Goal: Transaction & Acquisition: Purchase product/service

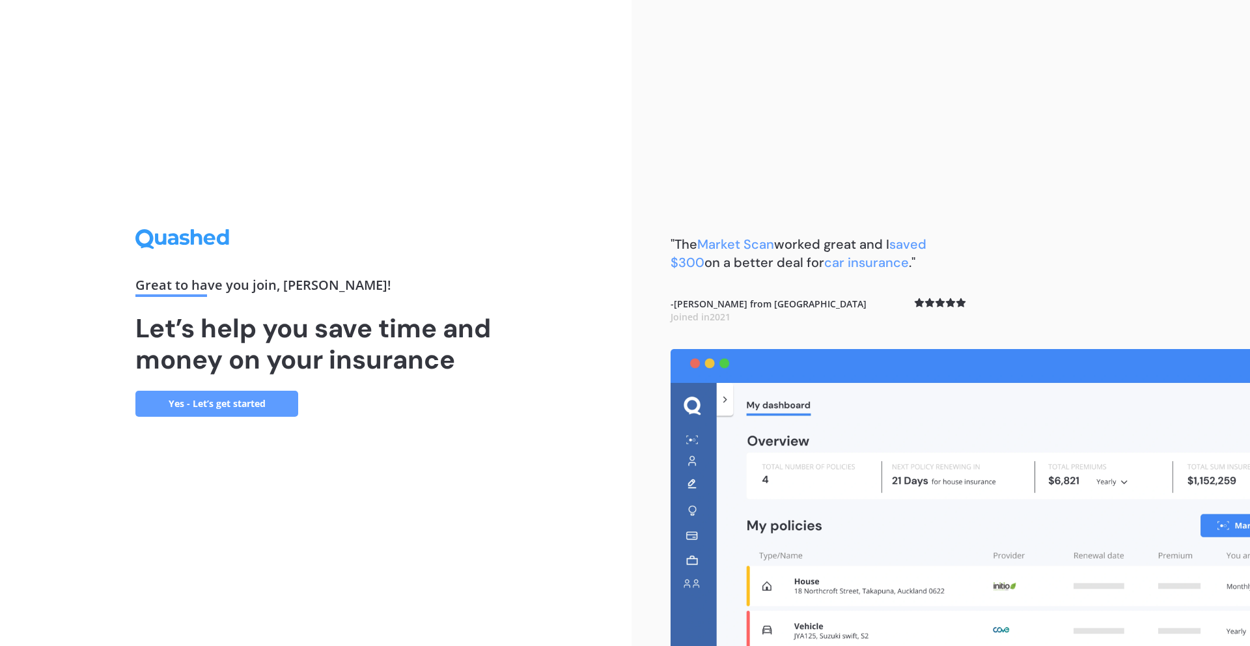
click at [224, 405] on link "Yes - Let’s get started" at bounding box center [216, 403] width 163 height 26
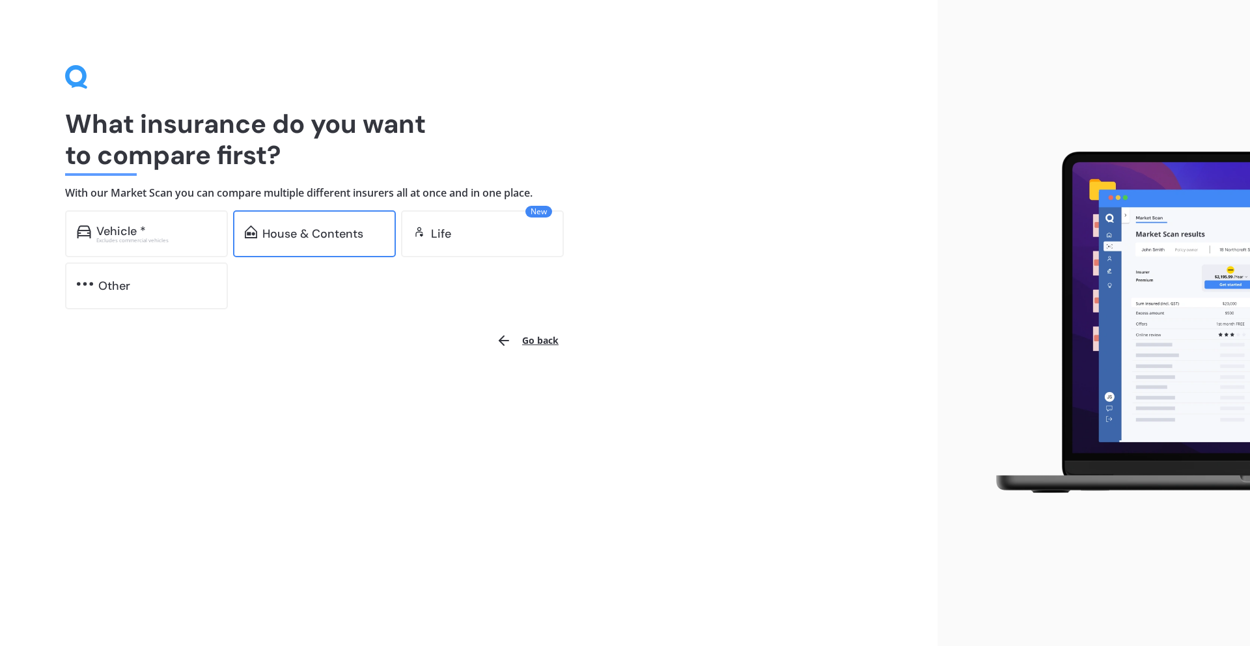
click at [333, 243] on div "House & Contents" at bounding box center [314, 233] width 163 height 47
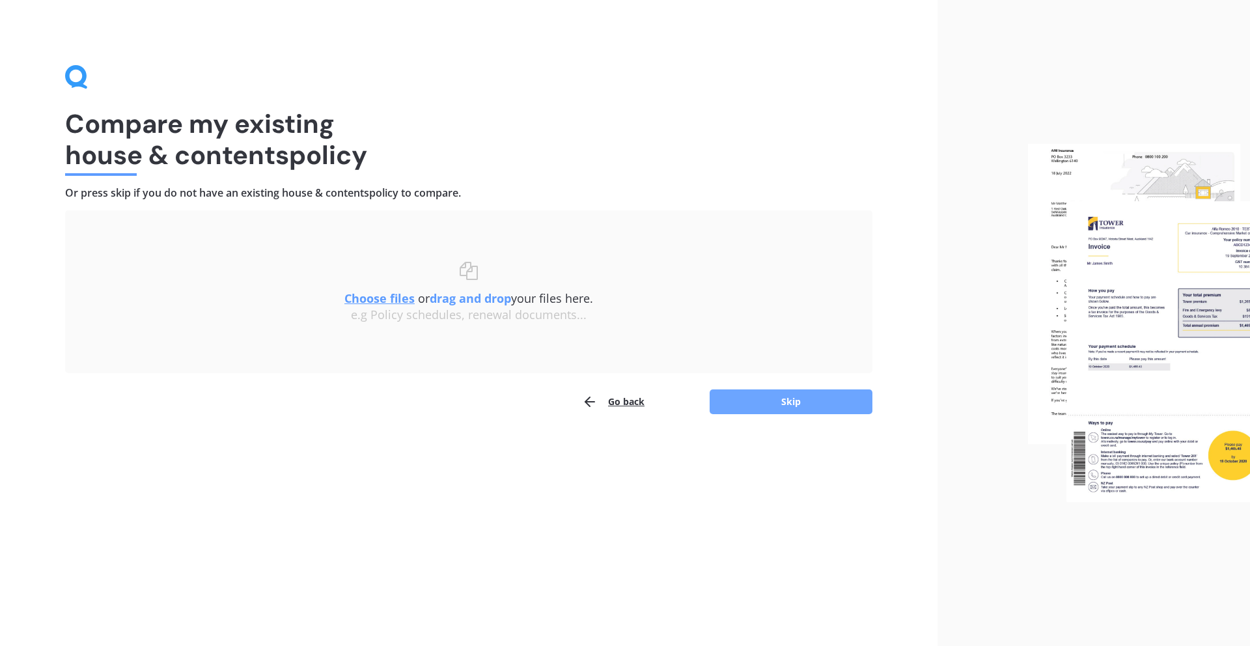
click at [803, 403] on button "Skip" at bounding box center [790, 401] width 163 height 25
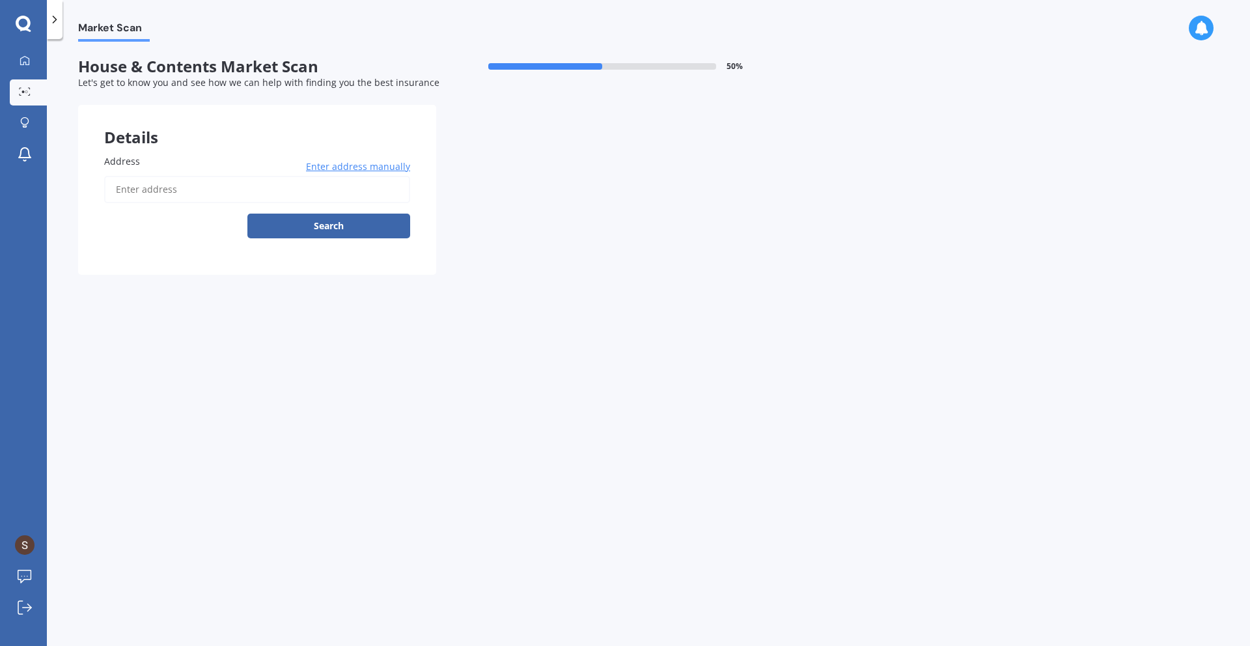
click at [171, 184] on input "Address" at bounding box center [257, 189] width 306 height 27
type input "[STREET_ADDRESS]"
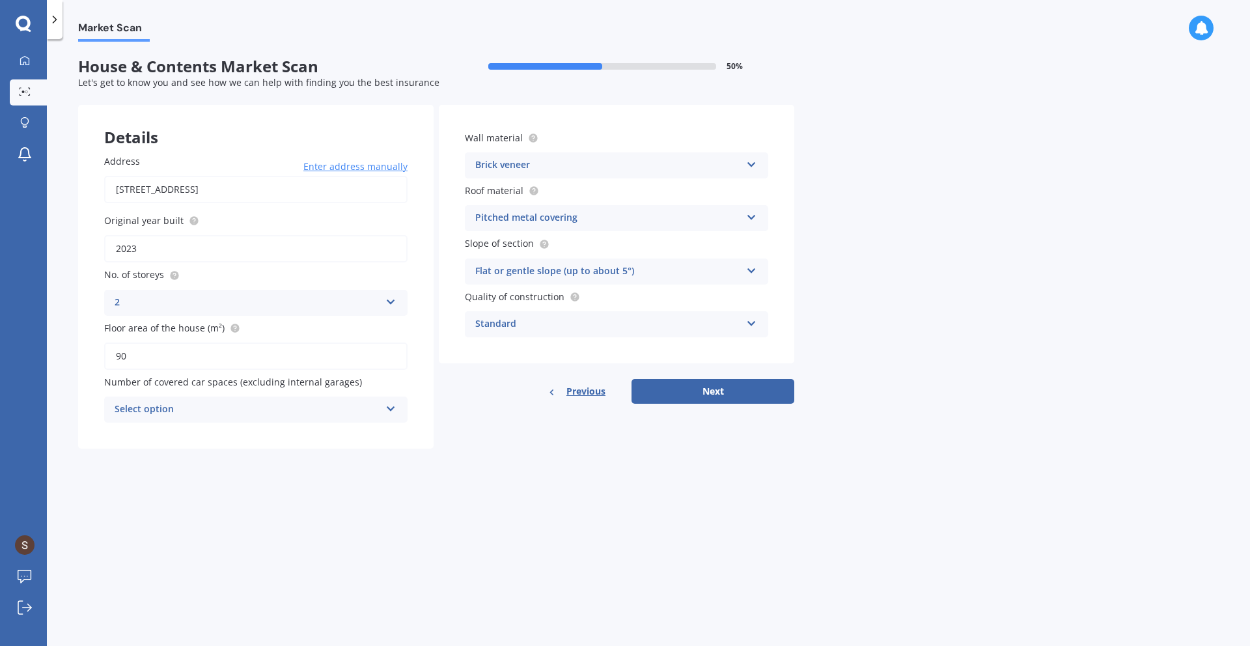
click at [525, 439] on div "Details Address [STREET_ADDRESS] Enter address manually Search Original year bu…" at bounding box center [436, 277] width 716 height 344
click at [714, 396] on button "Next" at bounding box center [712, 391] width 163 height 25
click at [252, 411] on div "Select option" at bounding box center [249, 409] width 259 height 14
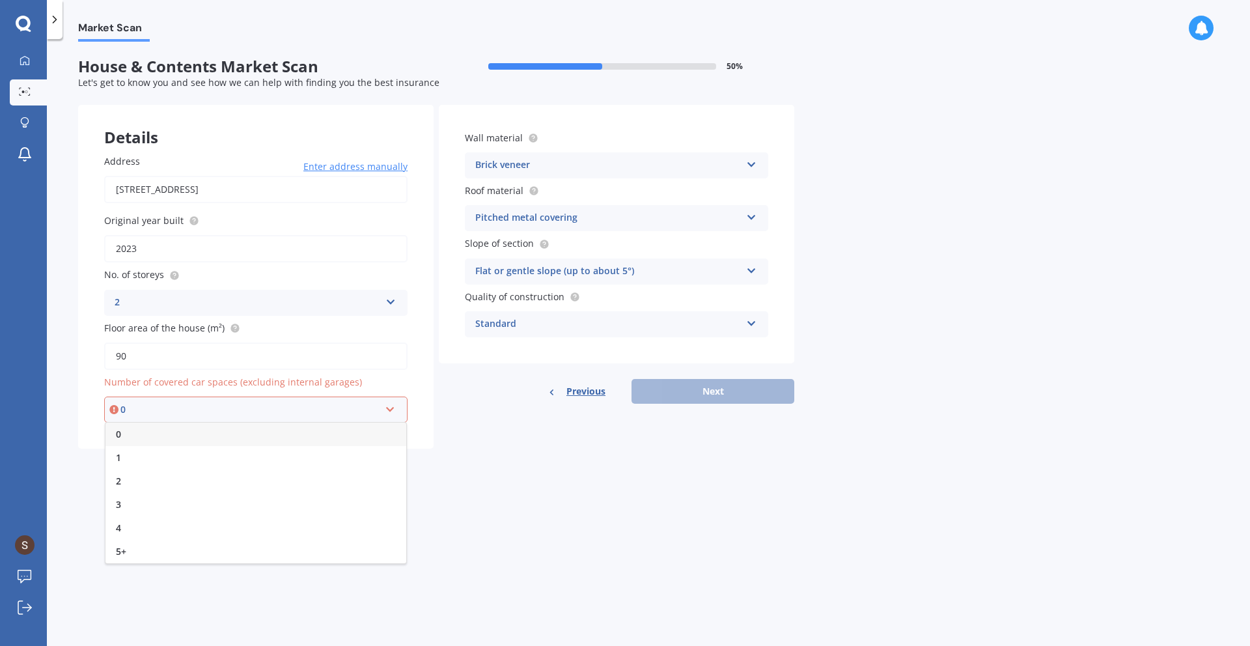
click at [149, 433] on div "0" at bounding box center [255, 433] width 301 height 23
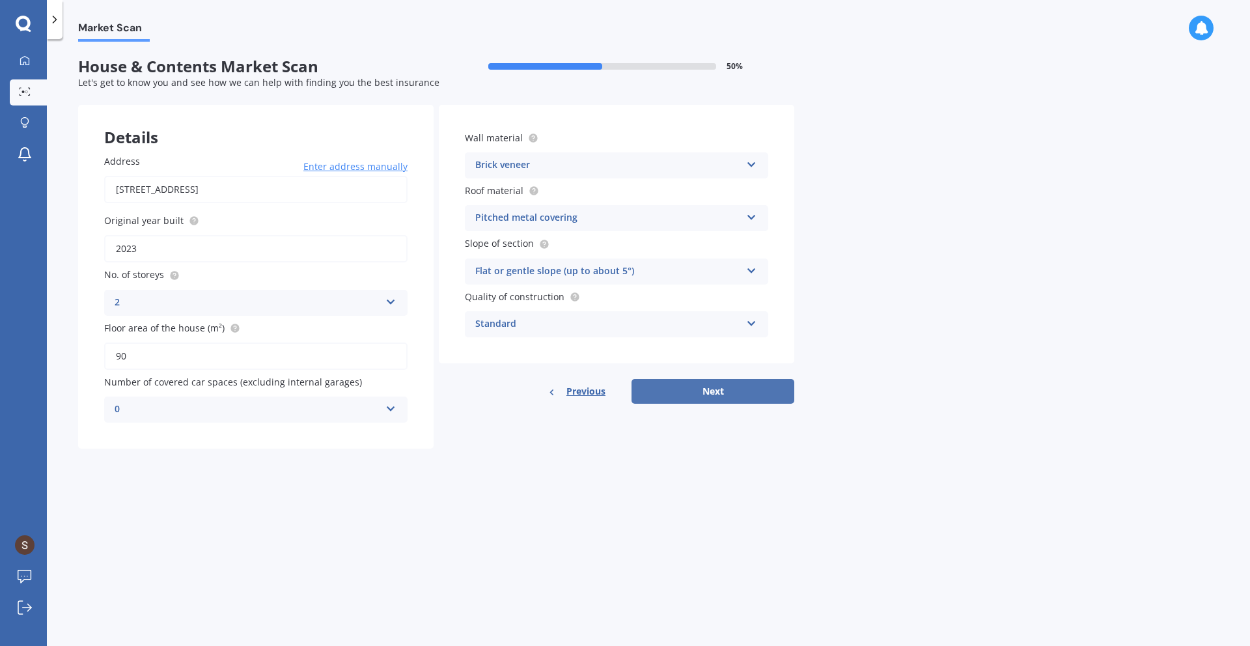
click at [731, 396] on button "Next" at bounding box center [712, 391] width 163 height 25
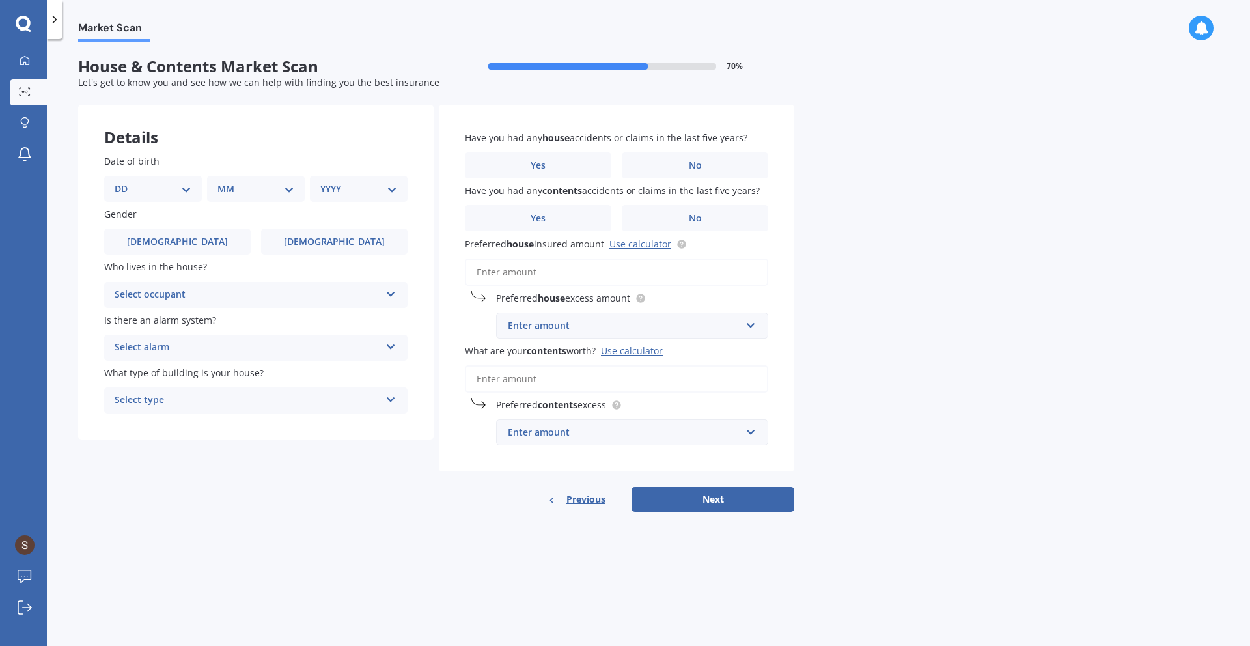
click at [159, 189] on select "DD 01 02 03 04 05 06 07 08 09 10 11 12 13 14 15 16 17 18 19 20 21 22 23 24 25 2…" at bounding box center [153, 189] width 77 height 14
select select "21"
click at [125, 182] on select "DD 01 02 03 04 05 06 07 08 09 10 11 12 13 14 15 16 17 18 19 20 21 22 23 24 25 2…" at bounding box center [153, 189] width 77 height 14
click at [247, 193] on select "MM 01 02 03 04 05 06 07 08 09 10 11 12" at bounding box center [255, 189] width 77 height 14
select select "03"
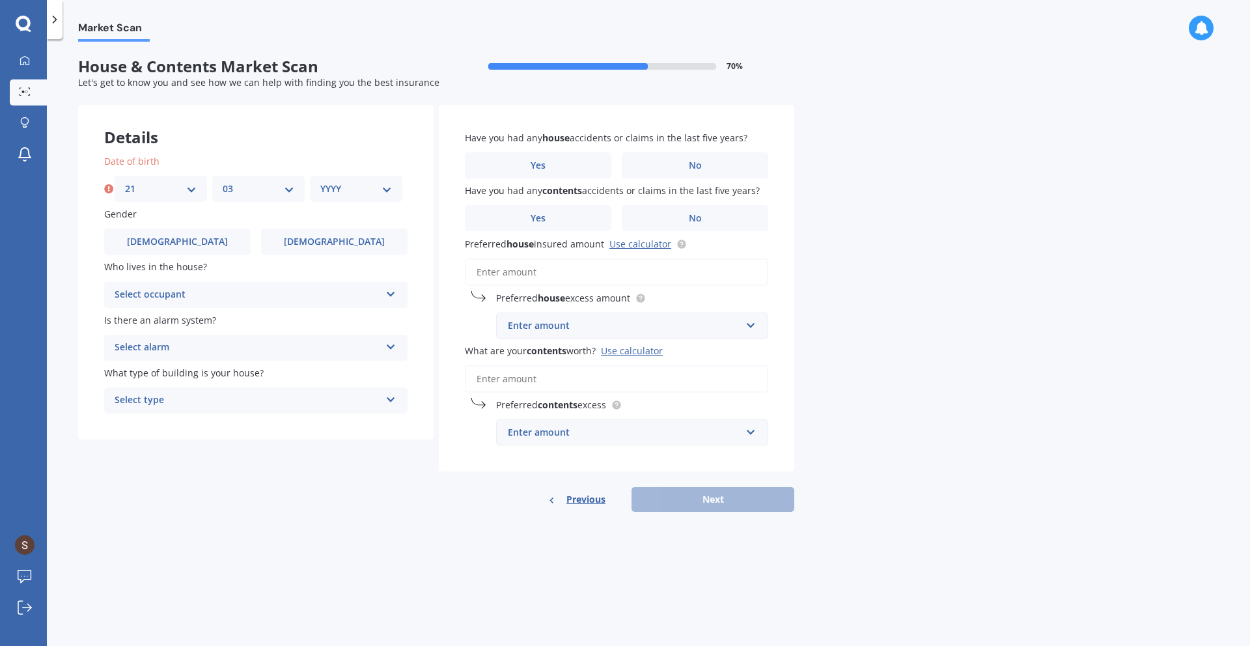
click at [223, 182] on select "MM 01 02 03 04 05 06 07 08 09 10 11 12" at bounding box center [259, 189] width 72 height 14
click at [351, 198] on div "YYYY 2009 2008 2007 2006 2005 2004 2003 2002 2001 2000 1999 1998 1997 1996 1995…" at bounding box center [356, 189] width 92 height 26
click at [352, 195] on select "YYYY 2009 2008 2007 2006 2005 2004 2003 2002 2001 2000 1999 1998 1997 1996 1995…" at bounding box center [356, 189] width 72 height 14
select select "1995"
click at [320, 182] on select "YYYY 2009 2008 2007 2006 2005 2004 2003 2002 2001 2000 1999 1998 1997 1996 1995…" at bounding box center [356, 189] width 72 height 14
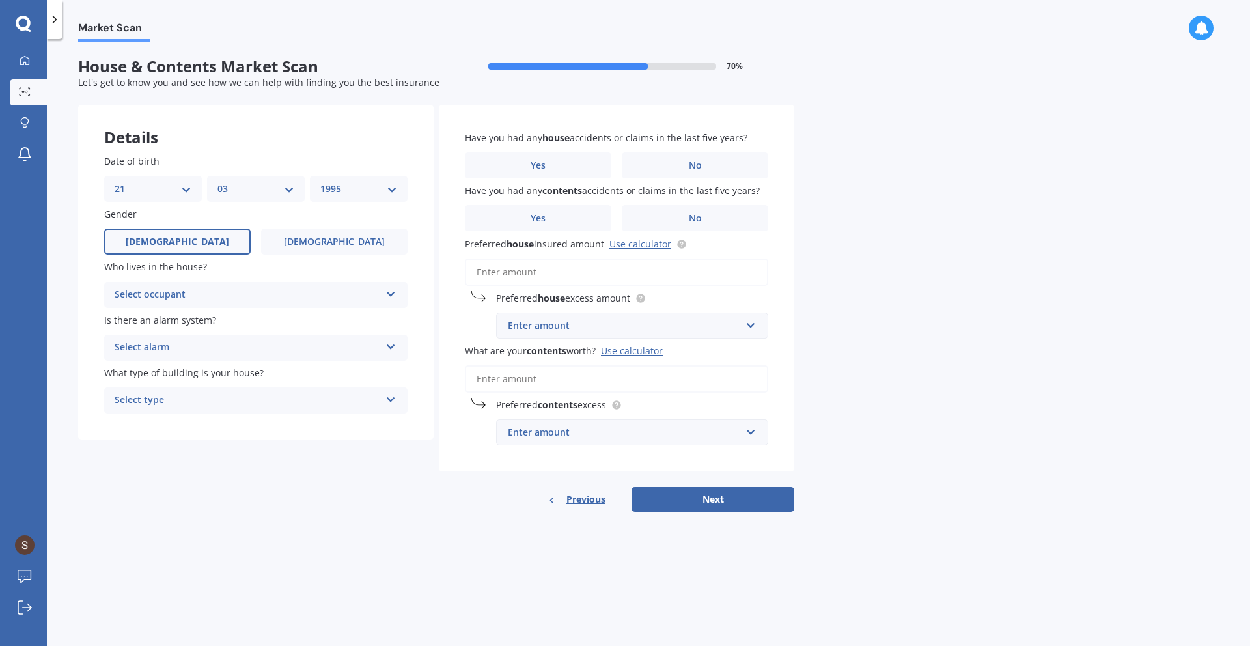
click at [174, 231] on label "[DEMOGRAPHIC_DATA]" at bounding box center [177, 241] width 146 height 26
click at [0, 0] on input "[DEMOGRAPHIC_DATA]" at bounding box center [0, 0] width 0 height 0
click at [169, 291] on div "Select occupant" at bounding box center [248, 295] width 266 height 16
click at [165, 318] on div "Owner" at bounding box center [256, 319] width 302 height 23
click at [180, 342] on div "Select alarm" at bounding box center [248, 348] width 266 height 16
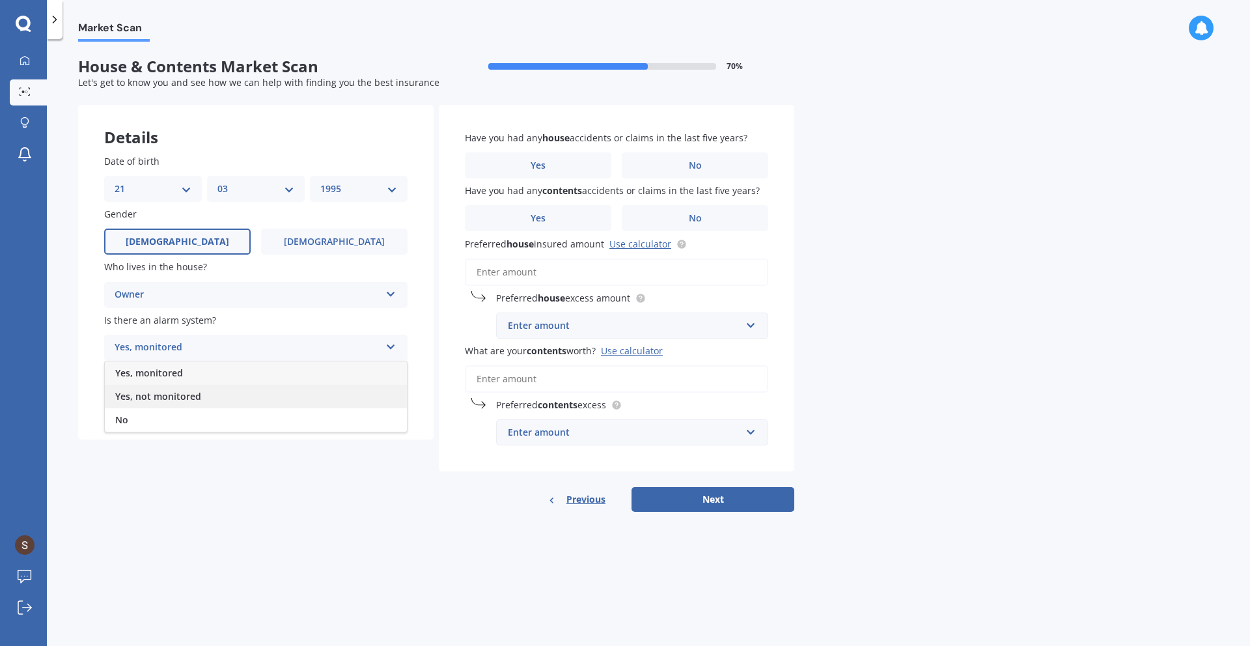
click at [191, 396] on span "Yes, not monitored" at bounding box center [158, 396] width 86 height 12
click at [191, 403] on div "Select type" at bounding box center [248, 400] width 266 height 16
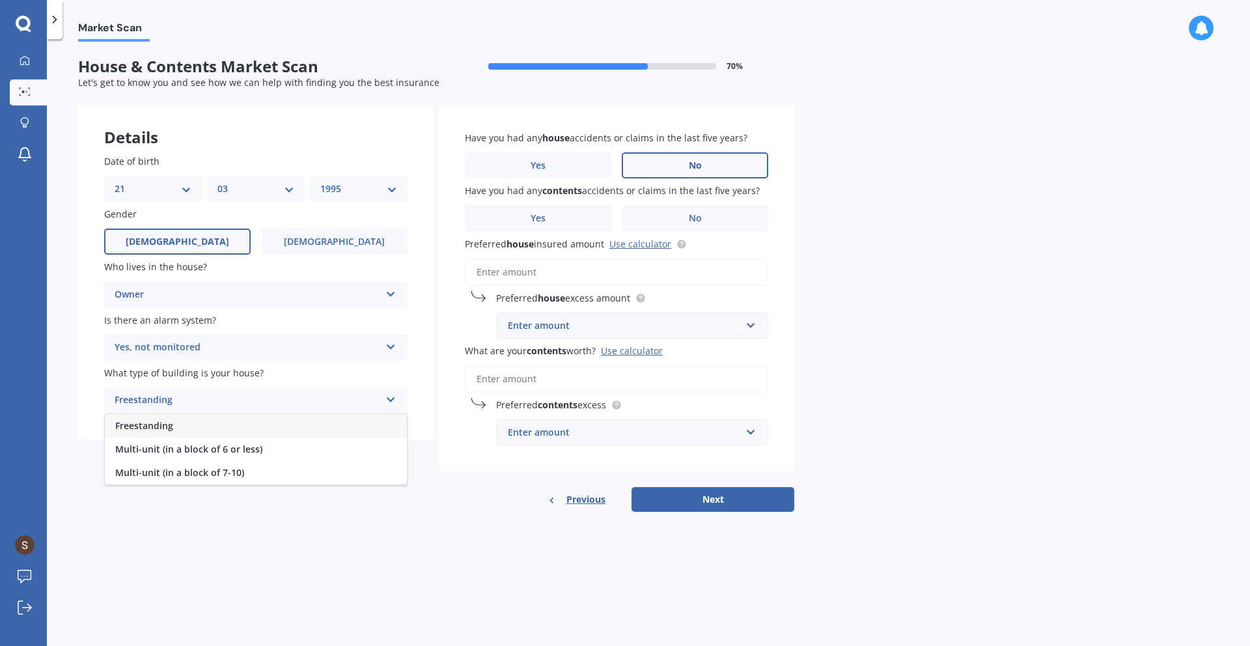
click at [686, 172] on label "No" at bounding box center [695, 165] width 146 height 26
click at [0, 0] on input "No" at bounding box center [0, 0] width 0 height 0
click at [706, 217] on label "No" at bounding box center [695, 218] width 146 height 26
click at [0, 0] on input "No" at bounding box center [0, 0] width 0 height 0
click at [543, 267] on input "Preferred house insured amount Use calculator" at bounding box center [616, 271] width 303 height 27
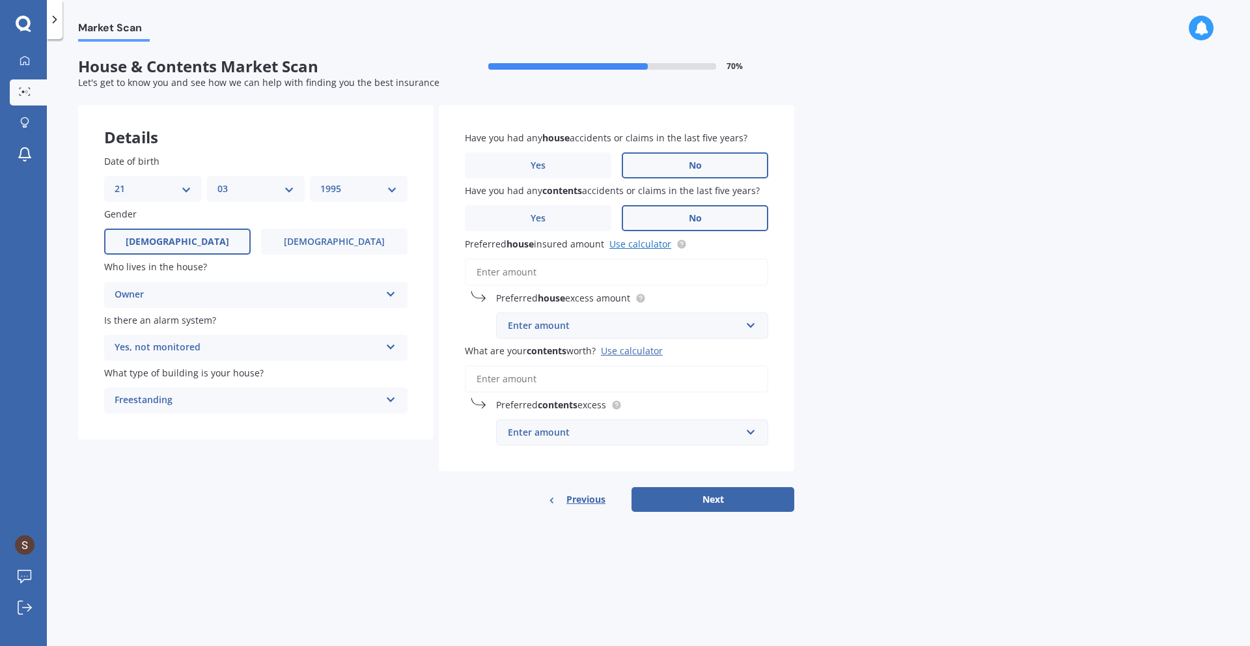
click at [627, 243] on link "Use calculator" at bounding box center [640, 244] width 62 height 12
click at [569, 268] on input "Preferred house insured amount Use calculator" at bounding box center [616, 271] width 303 height 27
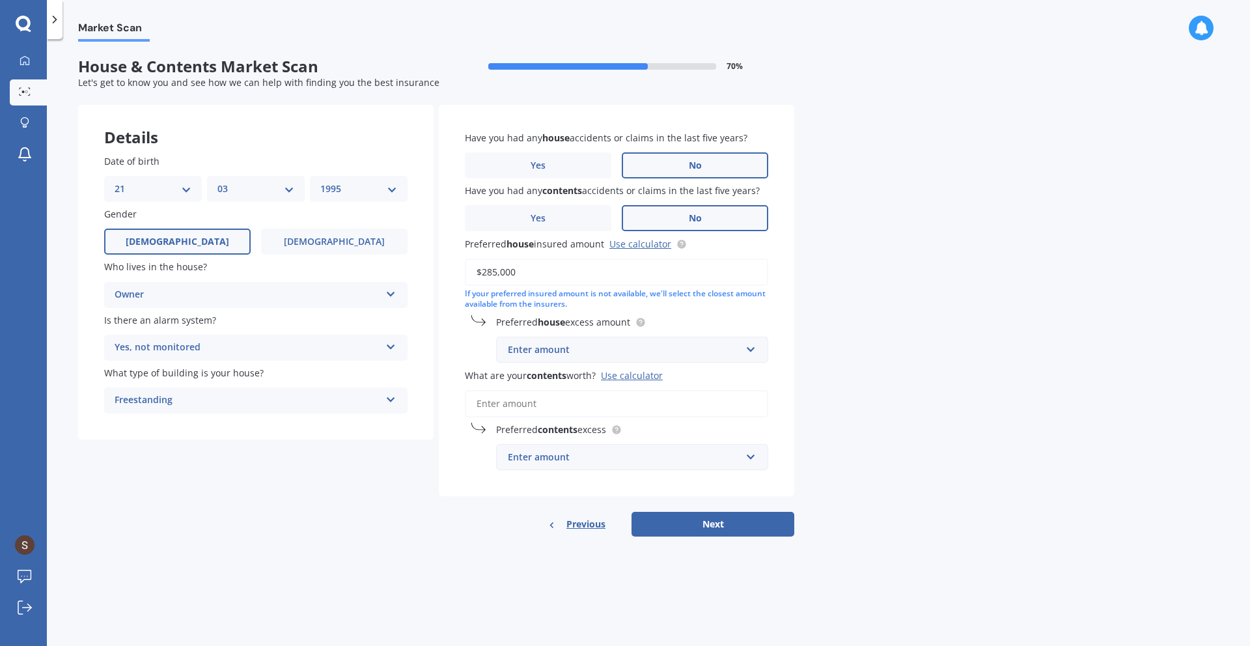
type input "$285,000"
click at [971, 361] on div "Market Scan House & Contents Market Scan 70 % Let's get to know you and see how…" at bounding box center [648, 345] width 1203 height 607
click at [605, 352] on div "Enter amount" at bounding box center [624, 349] width 233 height 14
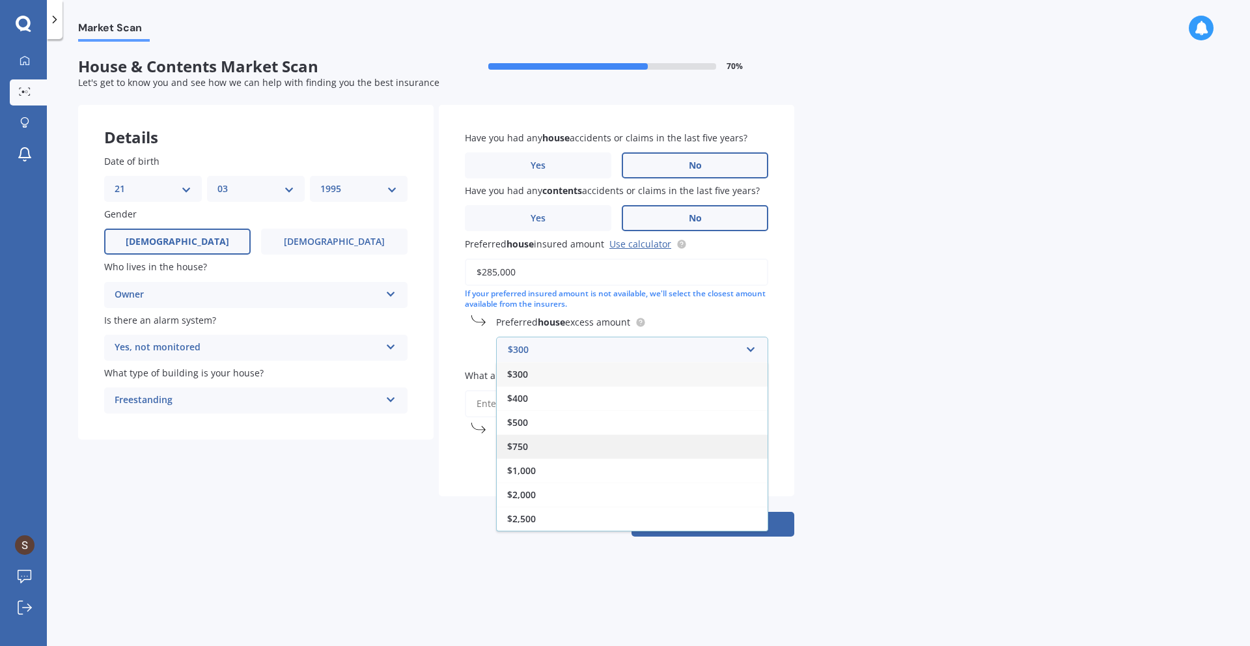
click at [547, 446] on div "$750" at bounding box center [632, 446] width 271 height 24
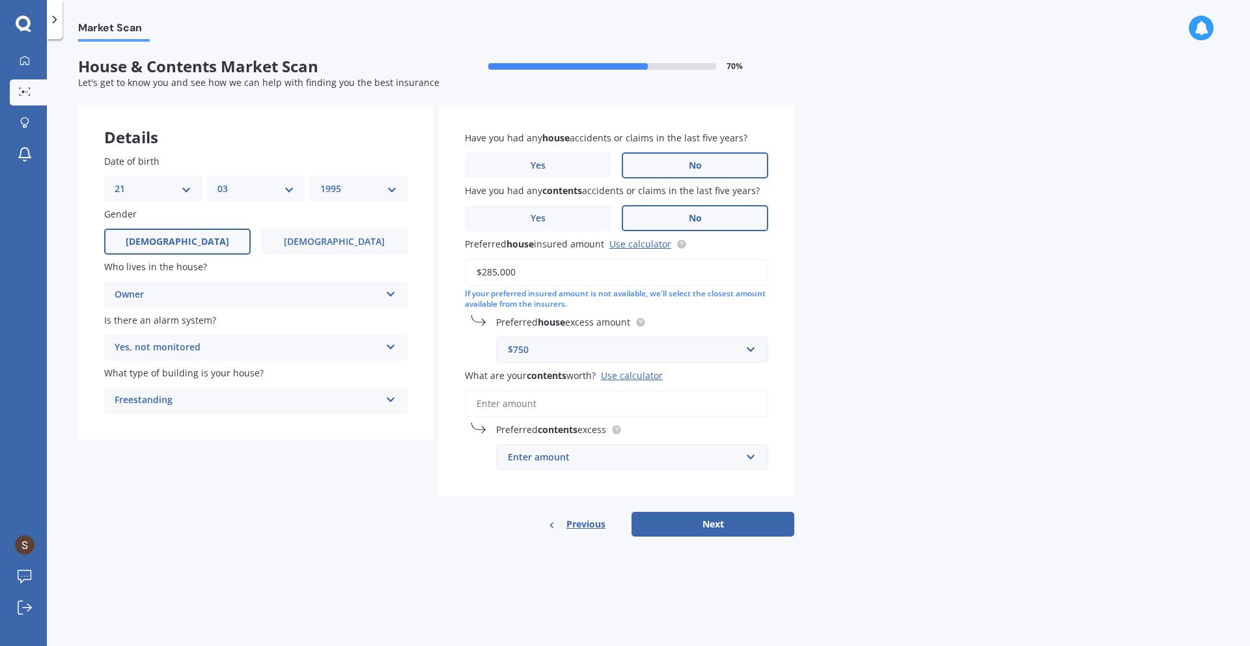
click at [549, 408] on input "What are your contents worth? Use calculator" at bounding box center [616, 403] width 303 height 27
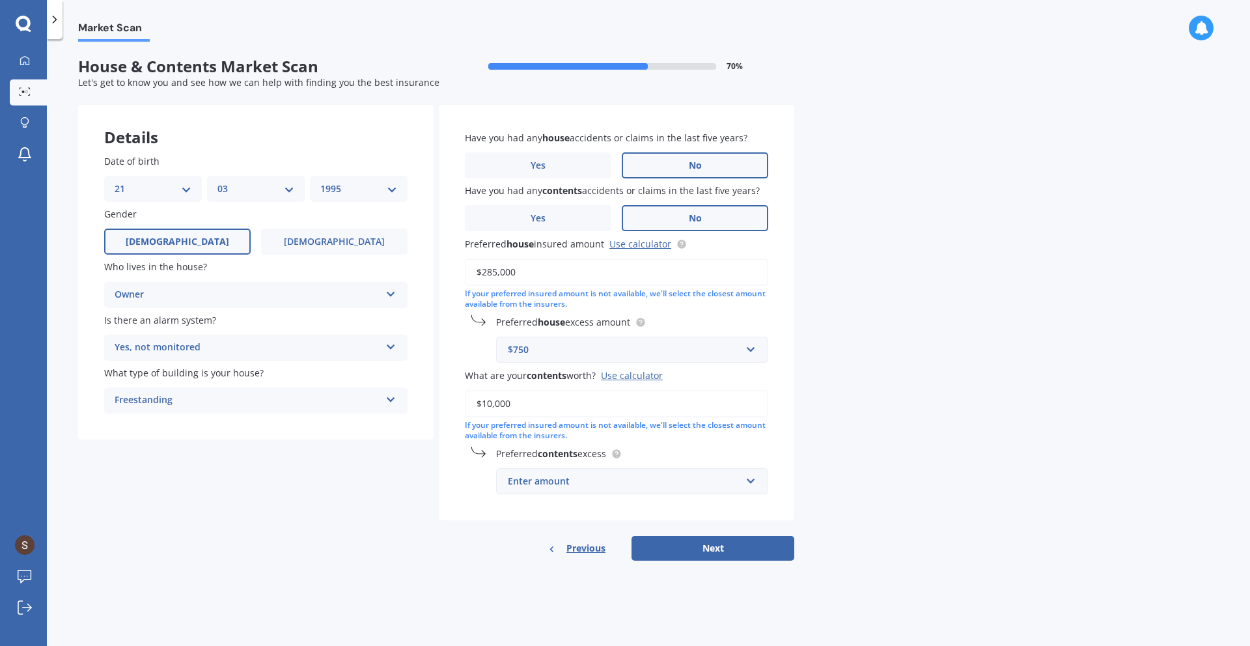
type input "$10,000"
click at [598, 477] on div "Enter amount" at bounding box center [624, 481] width 233 height 14
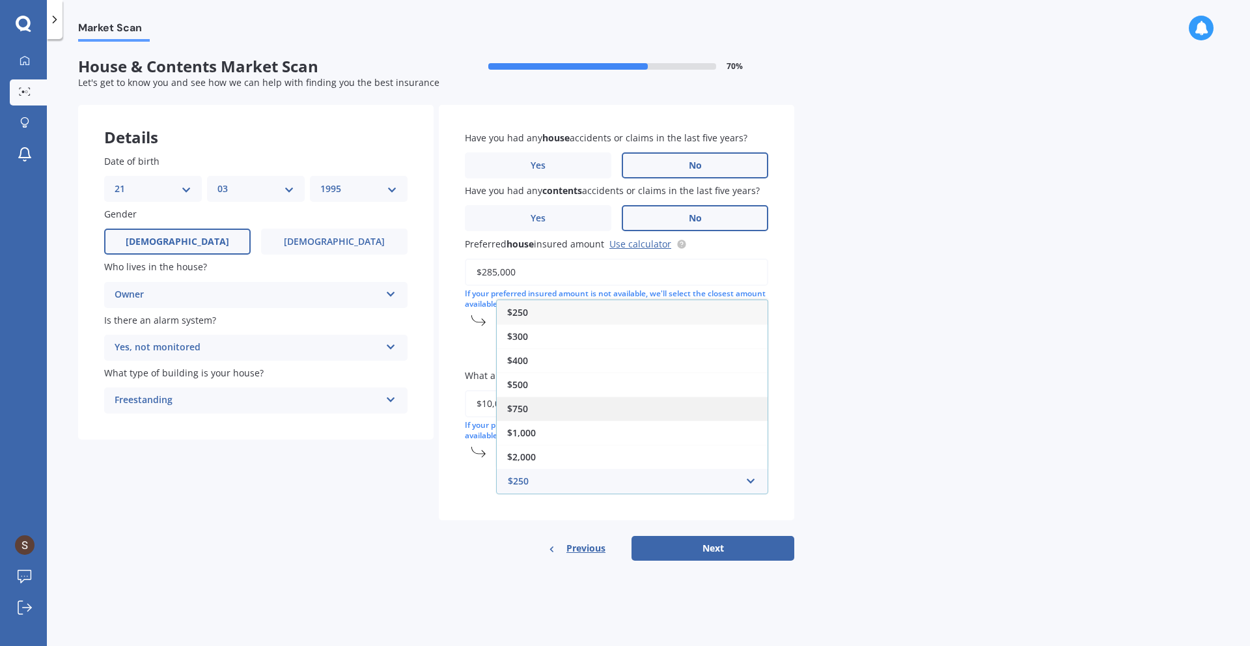
click at [543, 407] on div "$750" at bounding box center [632, 408] width 271 height 24
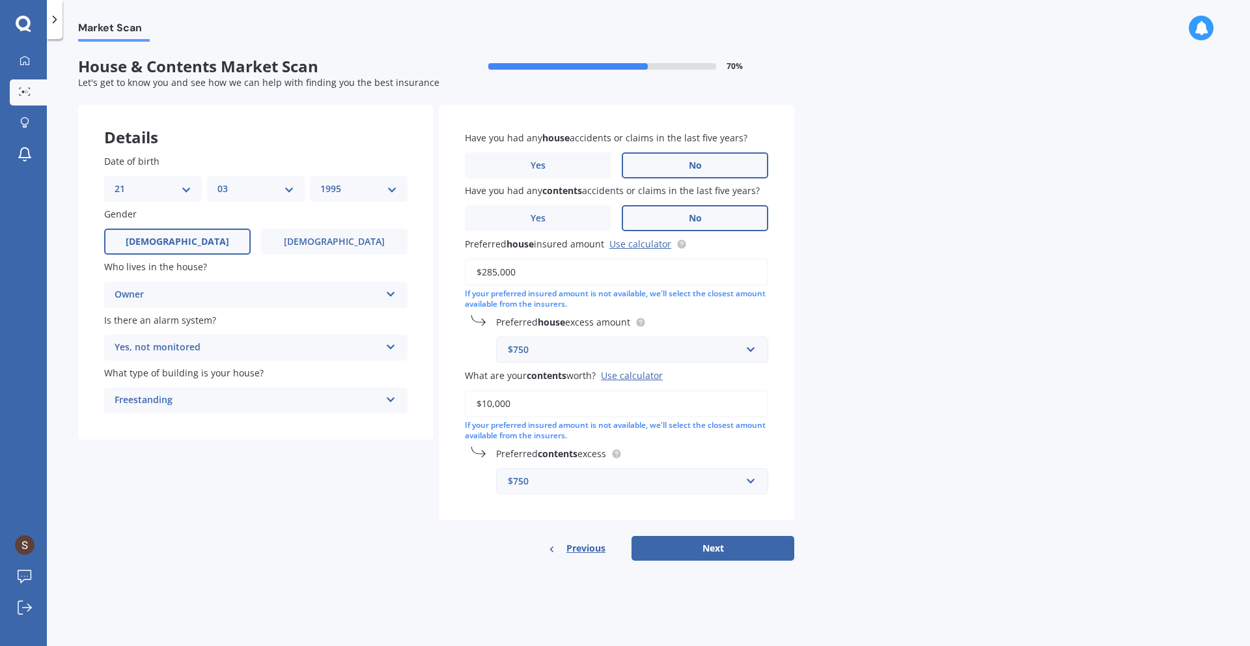
click at [196, 408] on div "Freestanding Freestanding Multi-unit (in a block of 6 or less) Multi-unit (in a…" at bounding box center [255, 400] width 303 height 26
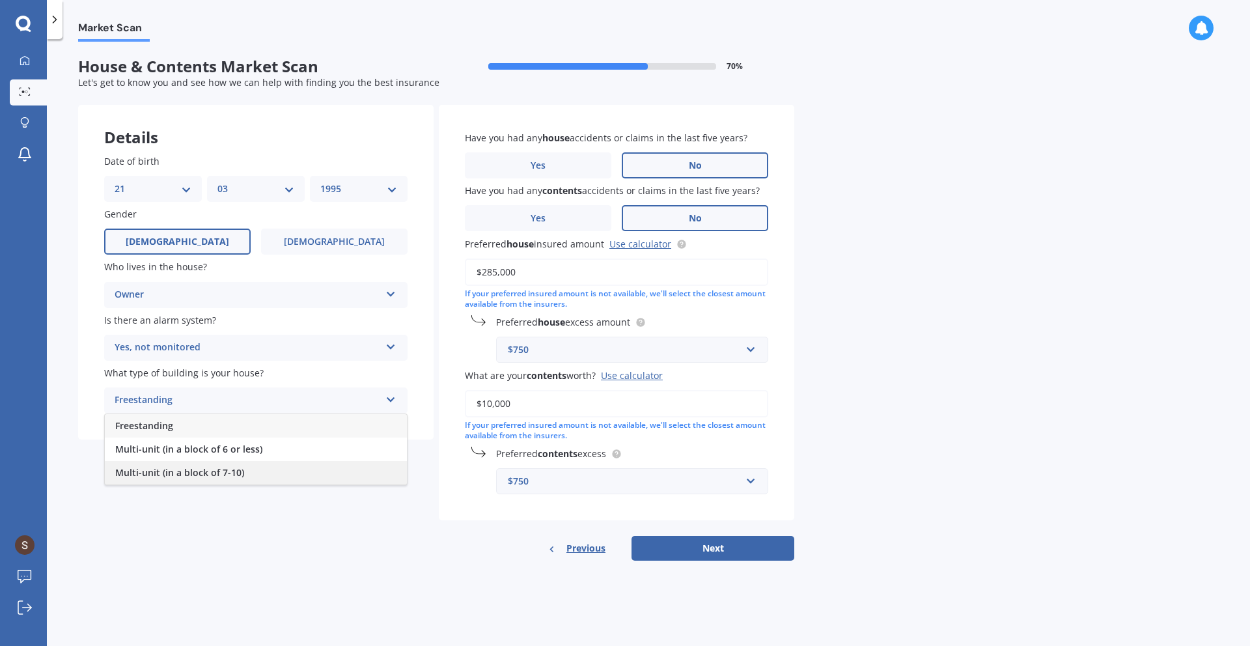
click at [221, 472] on span "Multi-unit (in a block of 7-10)" at bounding box center [179, 472] width 129 height 12
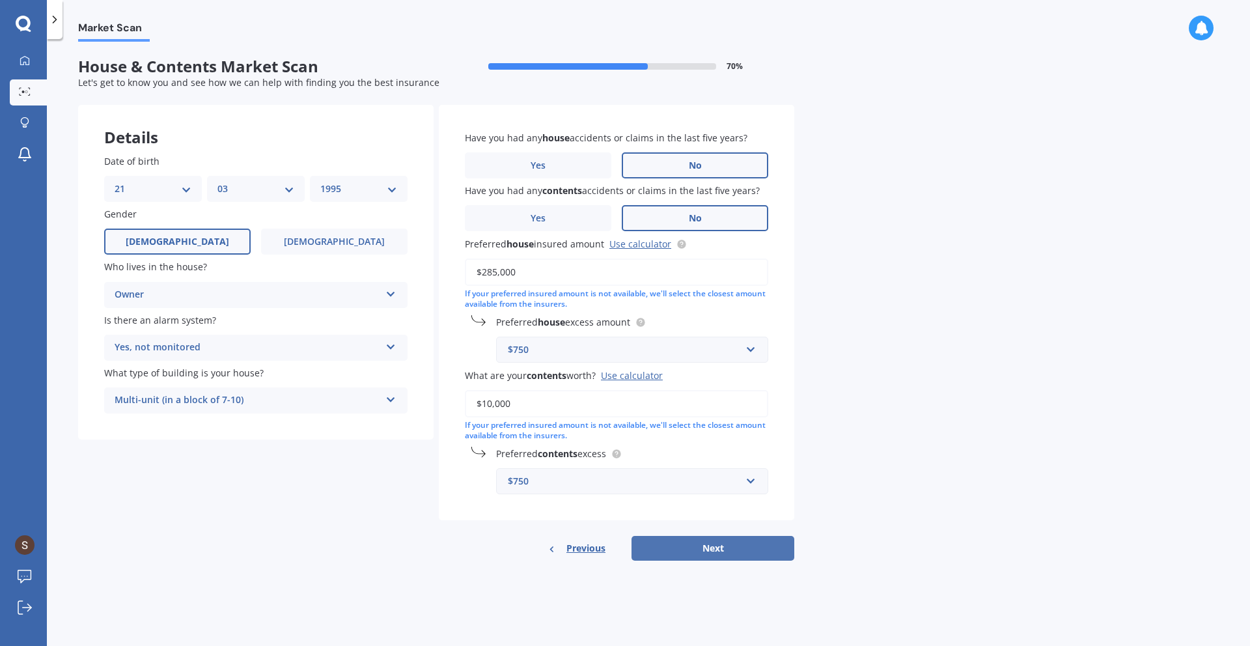
click at [677, 552] on button "Next" at bounding box center [712, 548] width 163 height 25
select select "21"
select select "03"
select select "1995"
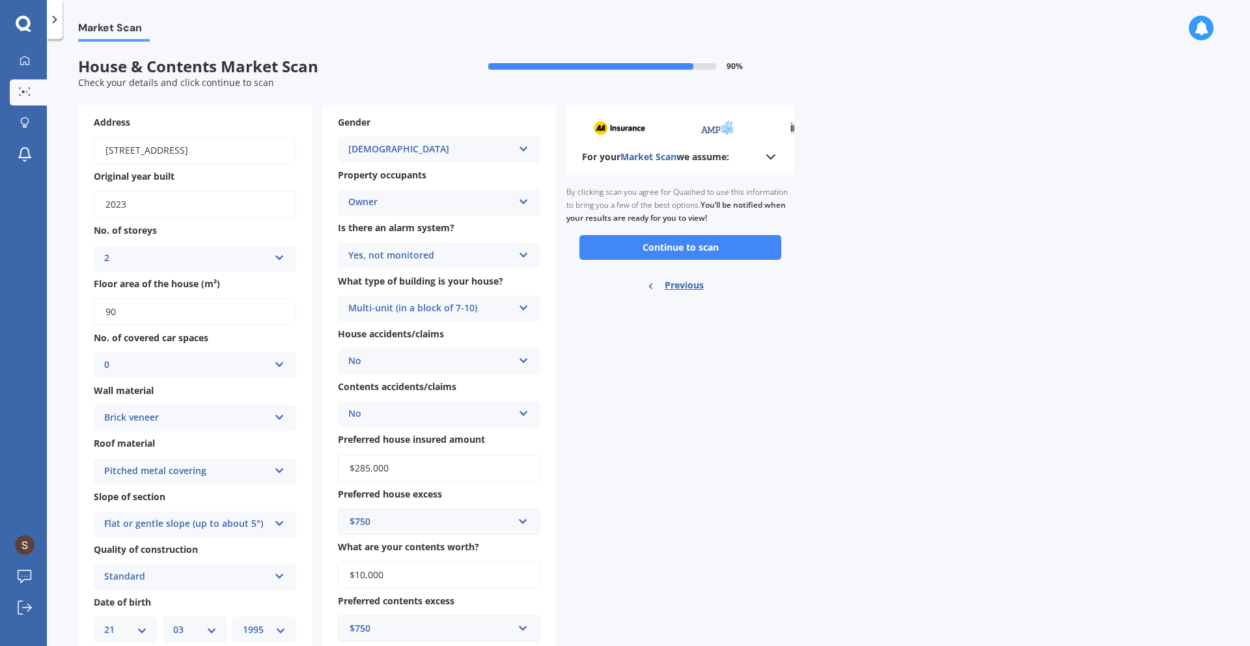
scroll to position [41, 0]
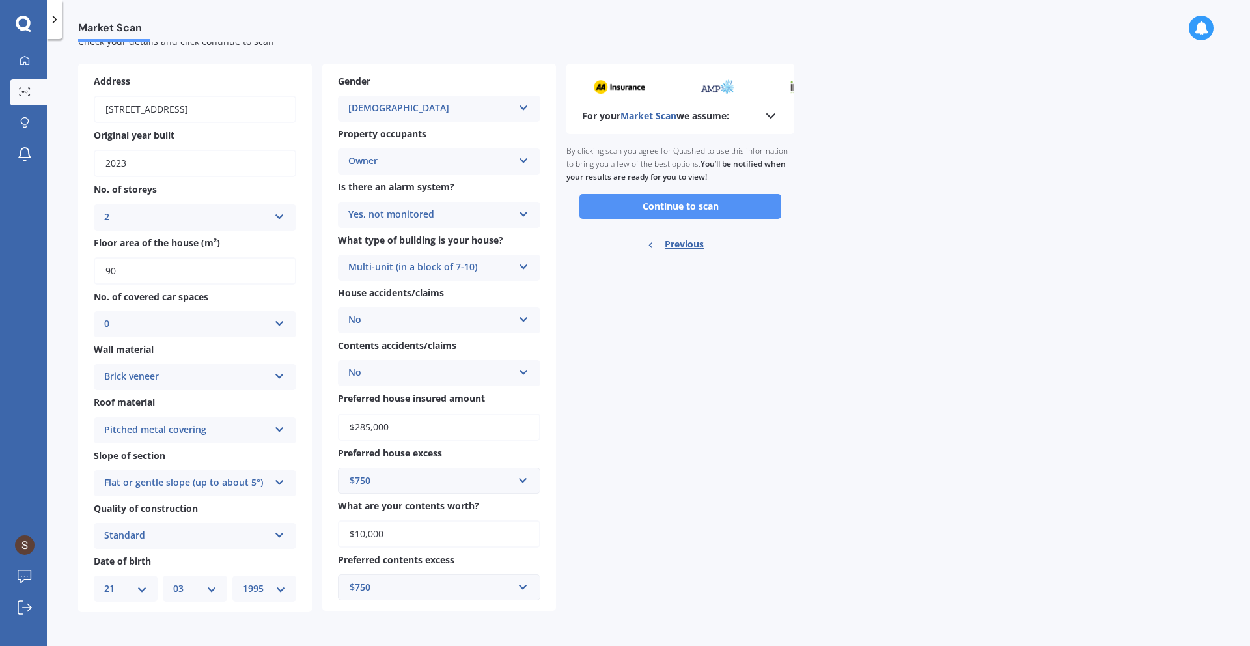
click at [640, 211] on button "Continue to scan" at bounding box center [680, 206] width 202 height 25
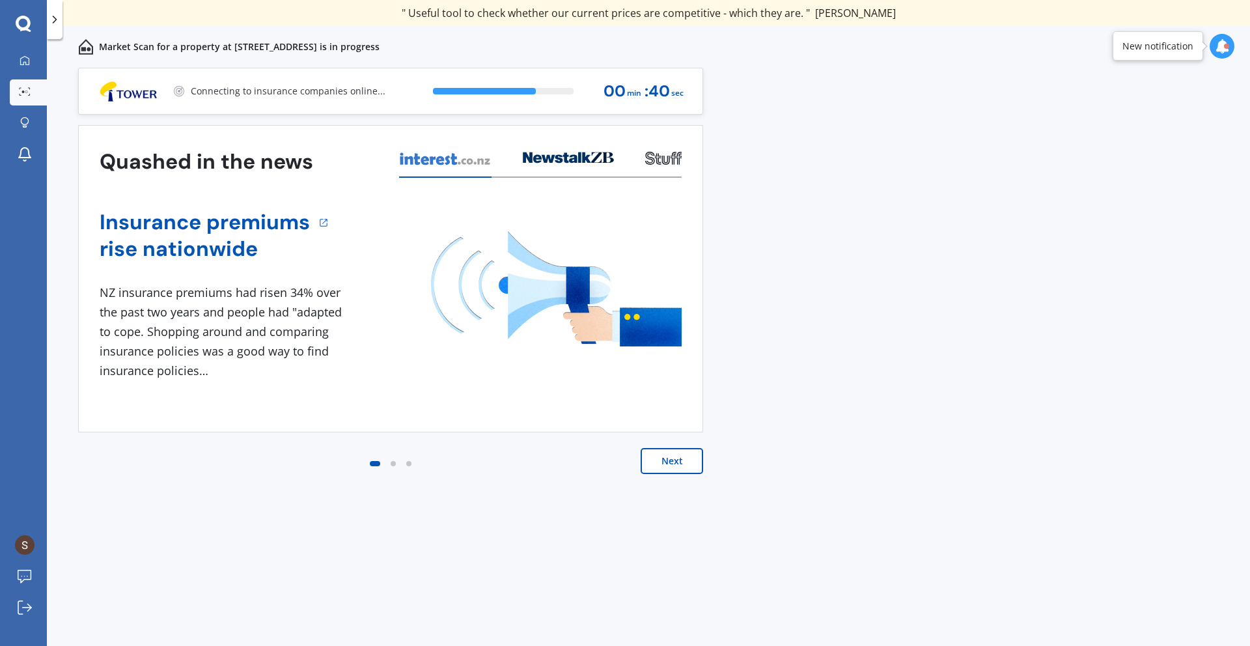
click at [672, 465] on button "Next" at bounding box center [671, 461] width 62 height 26
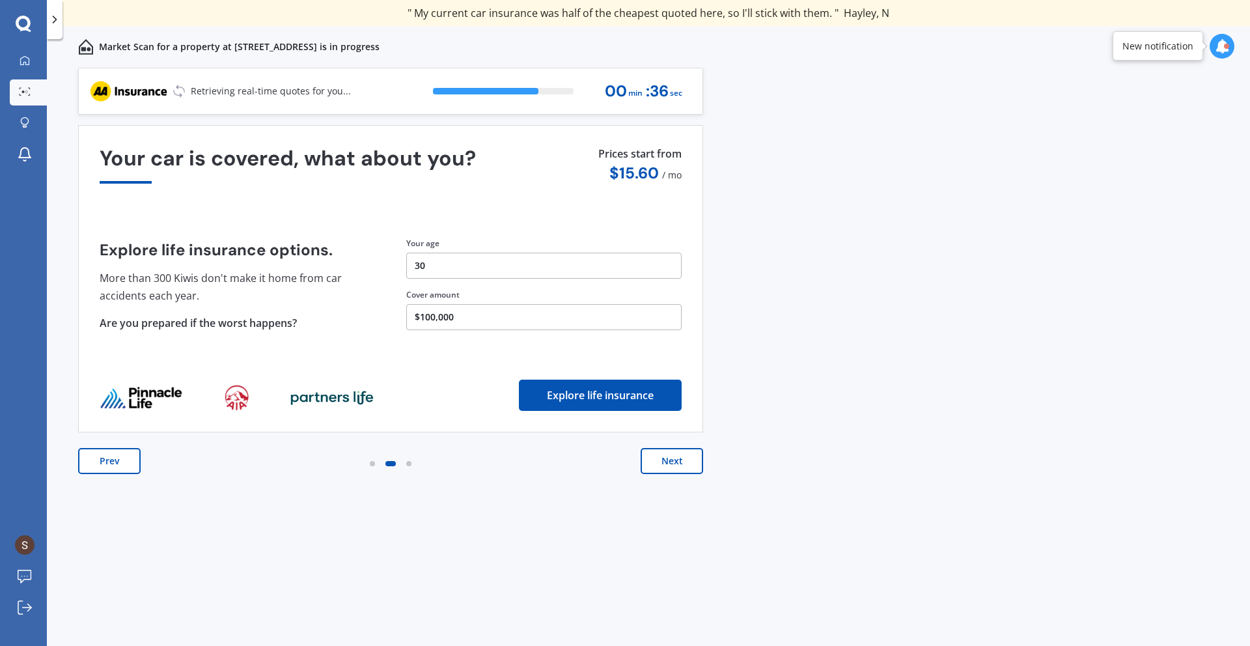
click at [674, 466] on button "Next" at bounding box center [671, 461] width 62 height 26
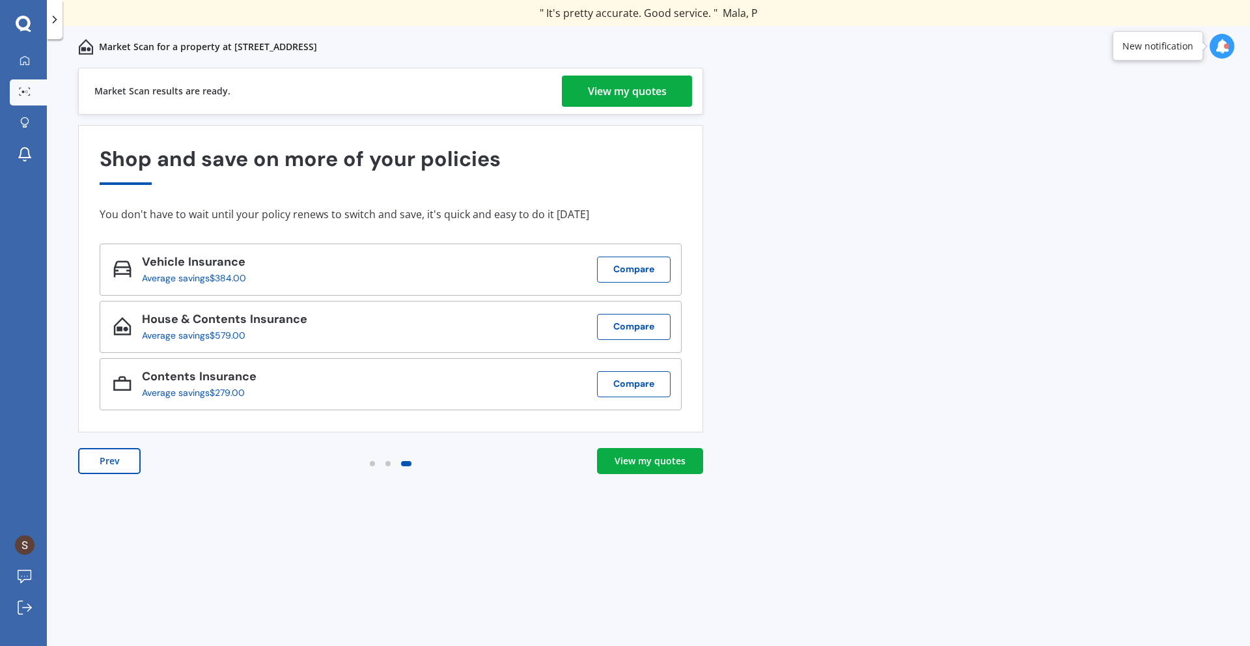
click at [636, 465] on div "View my quotes" at bounding box center [649, 460] width 71 height 13
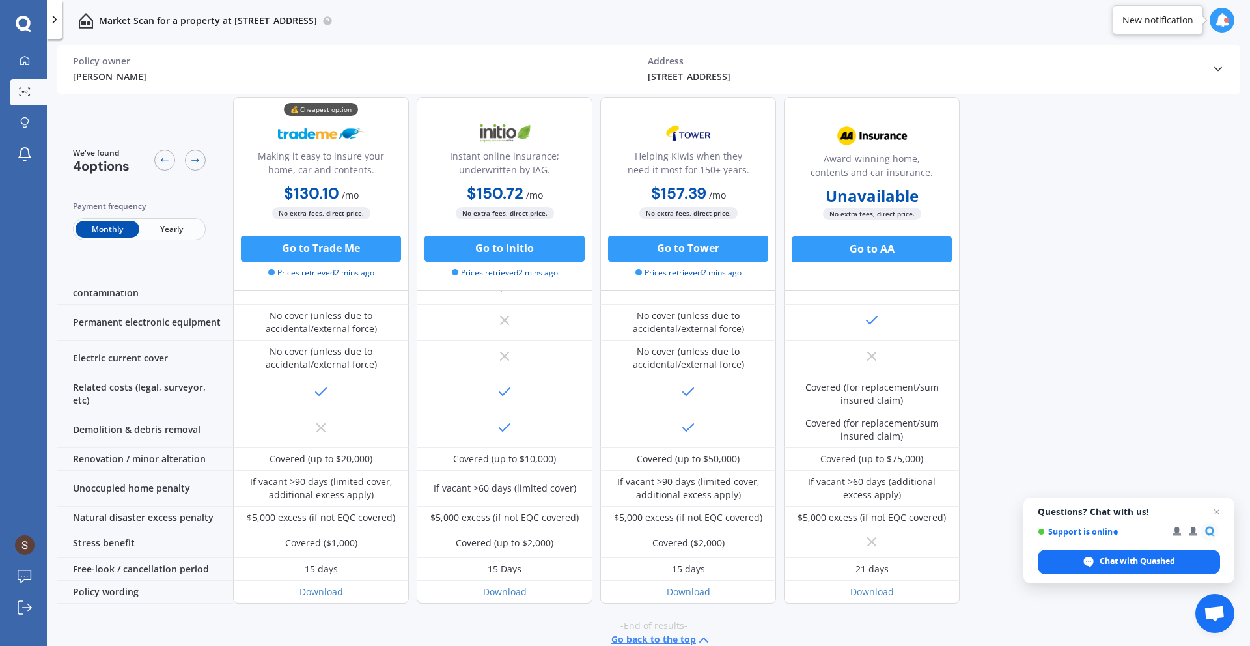
scroll to position [14, 0]
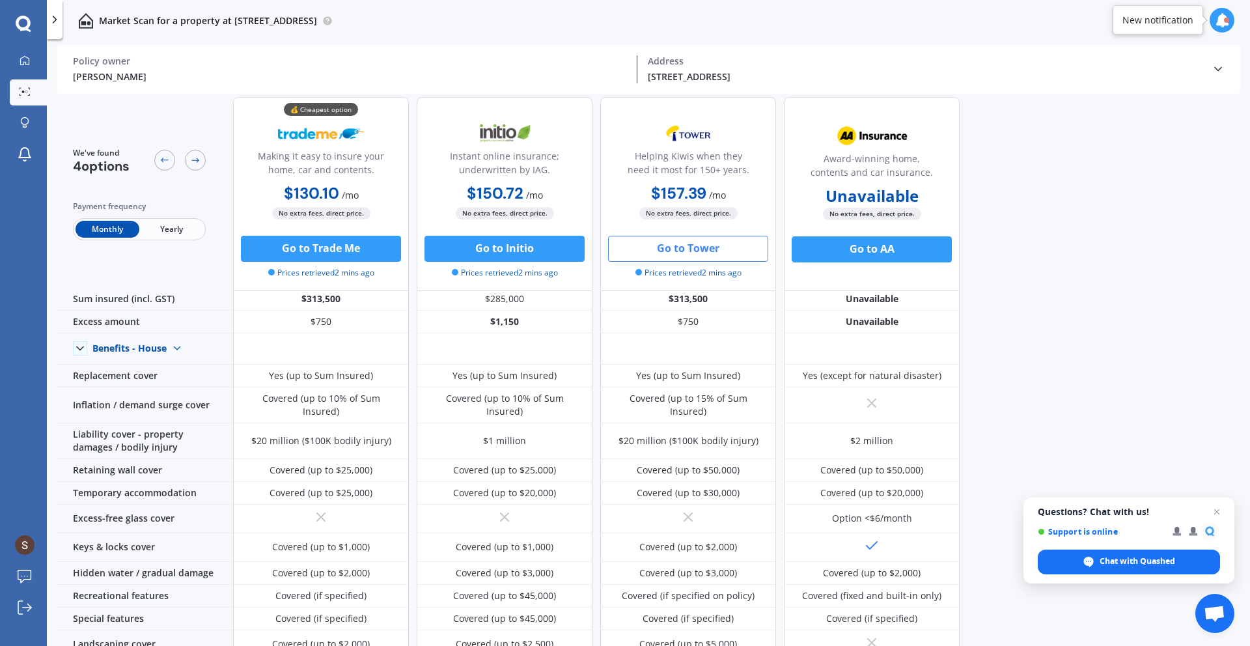
click at [672, 249] on button "Go to Tower" at bounding box center [688, 249] width 160 height 26
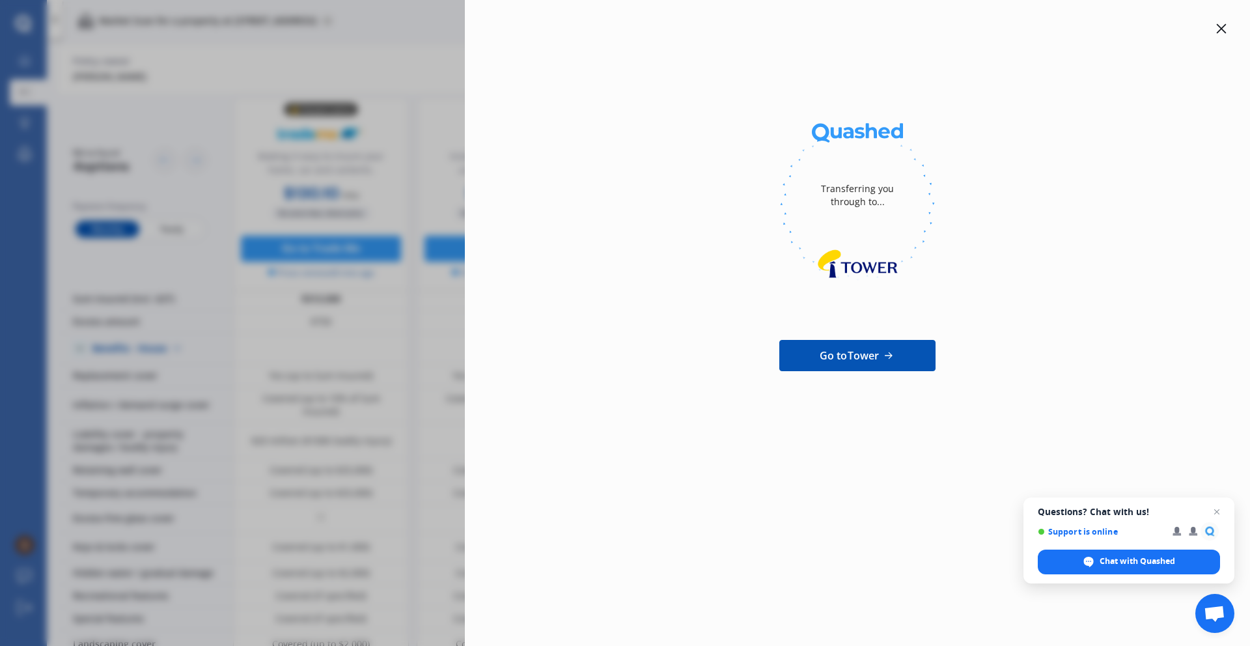
click at [315, 197] on div "Transferring you through to... Go to Tower" at bounding box center [625, 323] width 1250 height 646
click at [1226, 29] on div at bounding box center [1221, 29] width 16 height 16
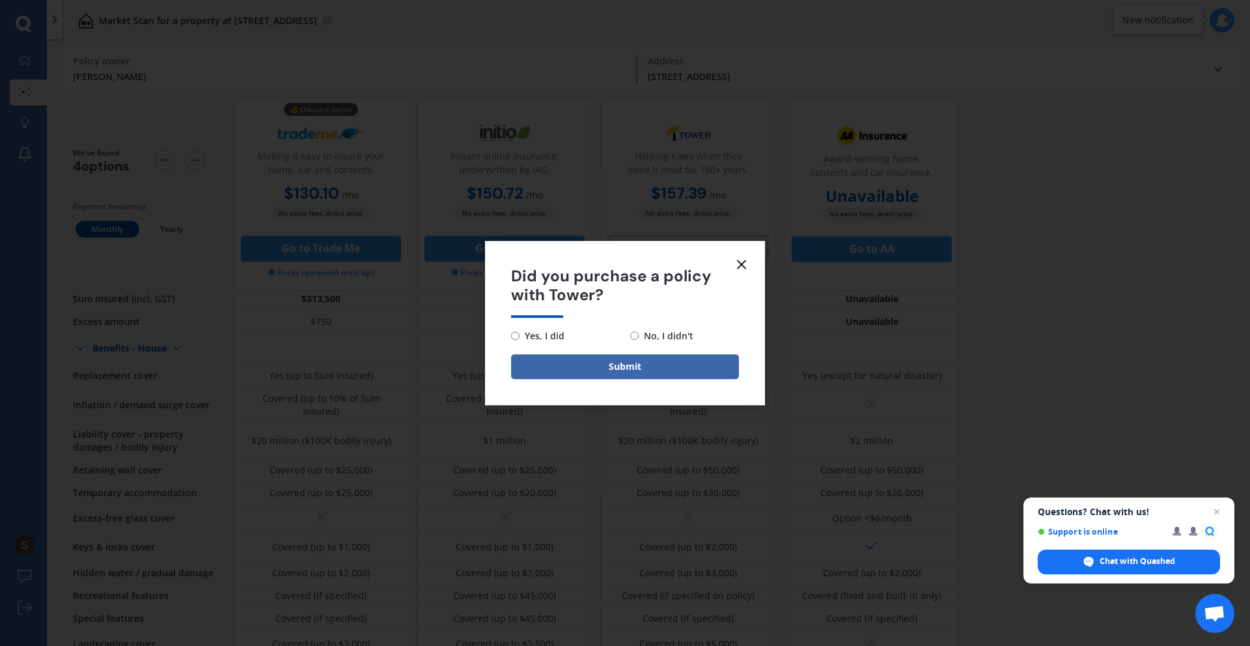
click at [652, 335] on span "No, I didn't" at bounding box center [665, 336] width 55 height 16
click at [638, 335] on input "No, I didn't" at bounding box center [634, 335] width 8 height 8
radio input "true"
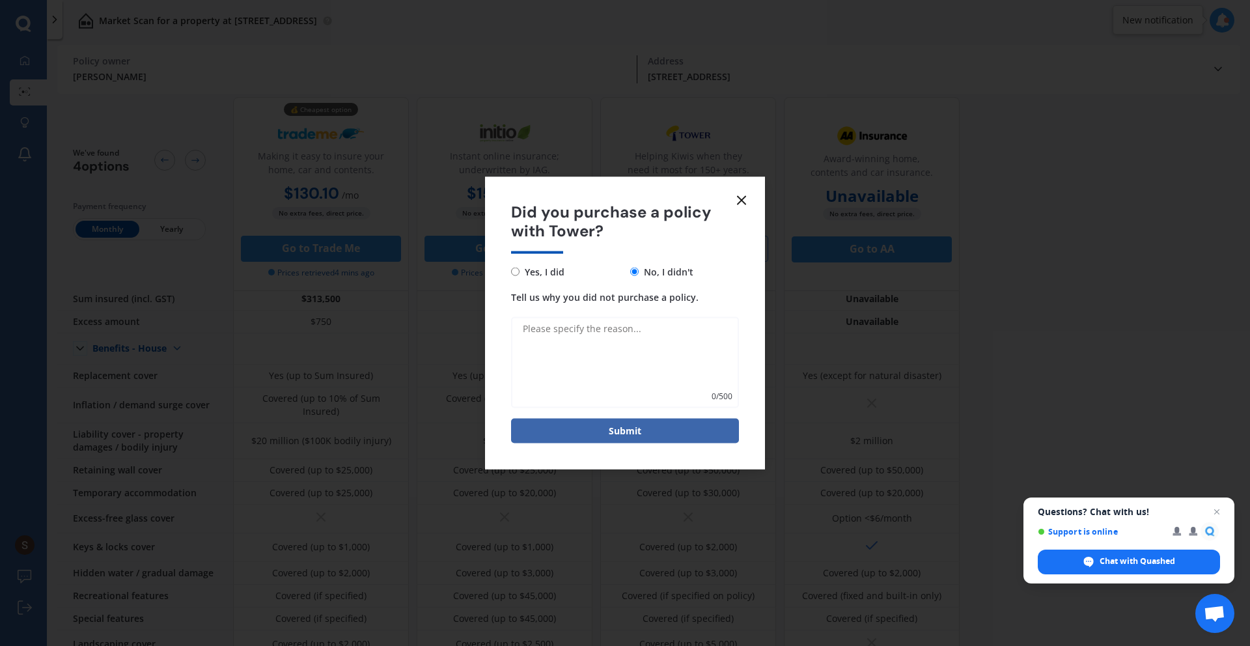
click at [591, 340] on textarea "Tell us why you did not purchase a policy." at bounding box center [625, 361] width 228 height 91
type textarea "U"
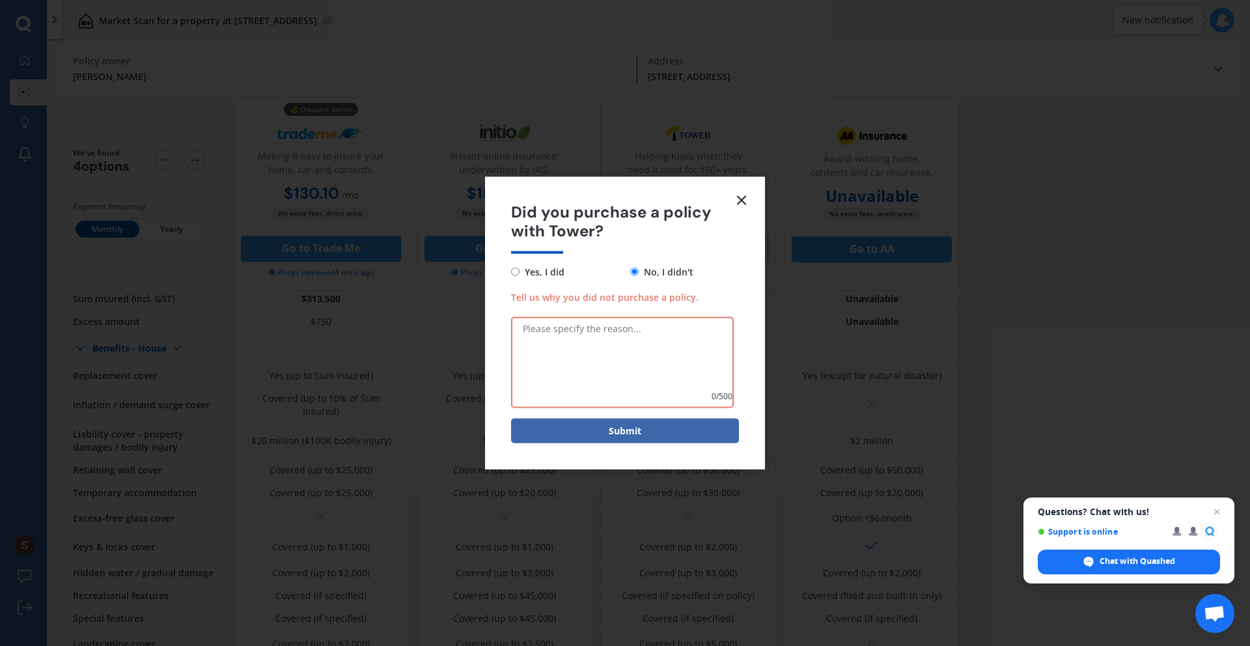
click at [595, 337] on textarea "Tell us why you did not purchase a policy." at bounding box center [622, 361] width 223 height 91
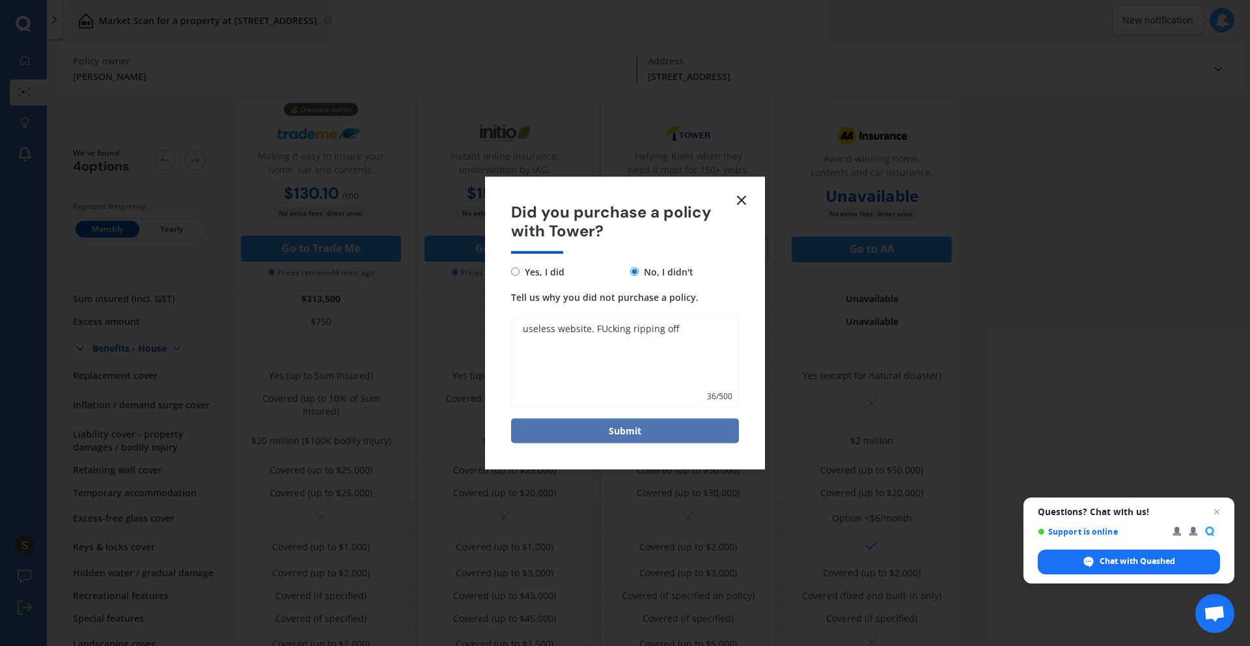
type textarea "useless website. FUcking ripping off"
click at [603, 441] on button "Submit" at bounding box center [625, 430] width 228 height 25
